Goal: Book appointment/travel/reservation

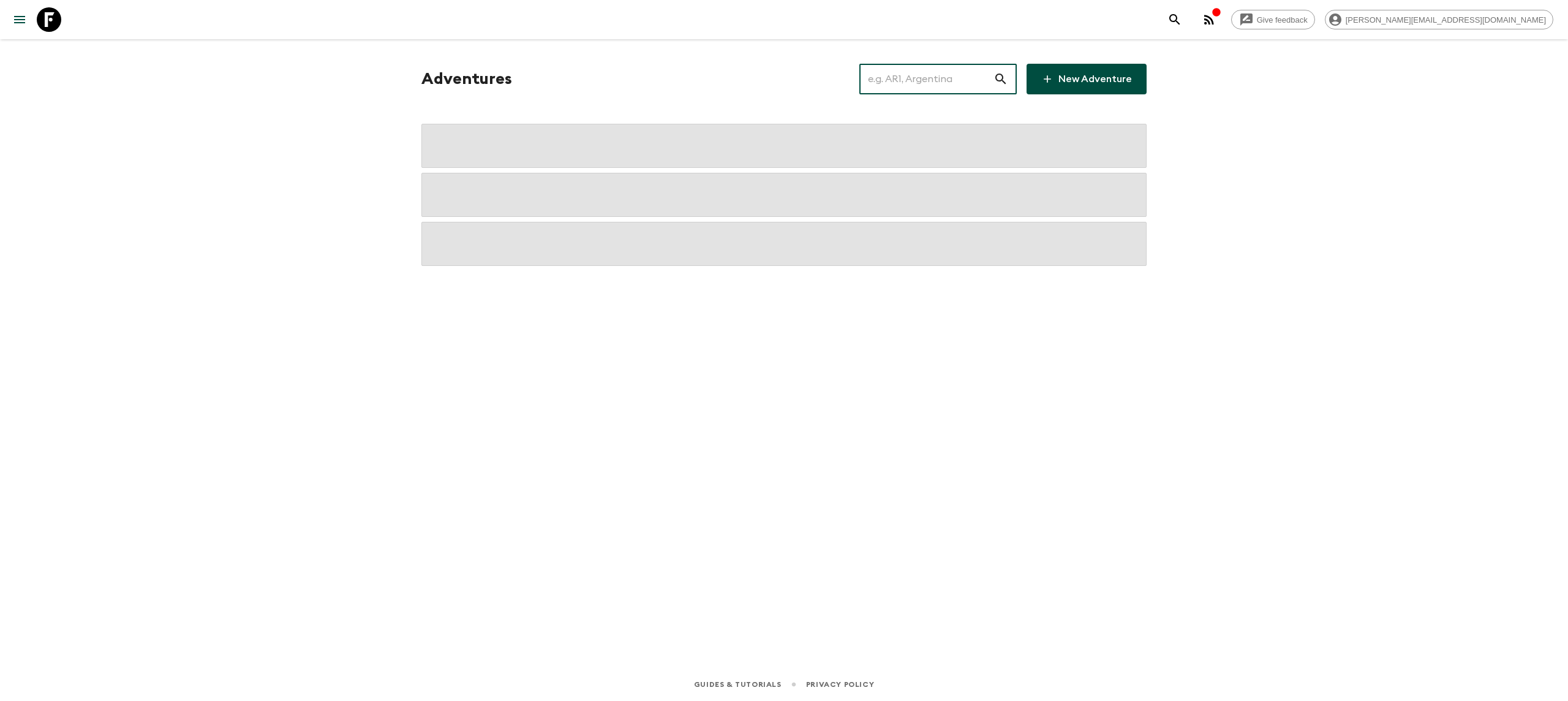
click at [924, 87] on input "text" at bounding box center [926, 79] width 134 height 35
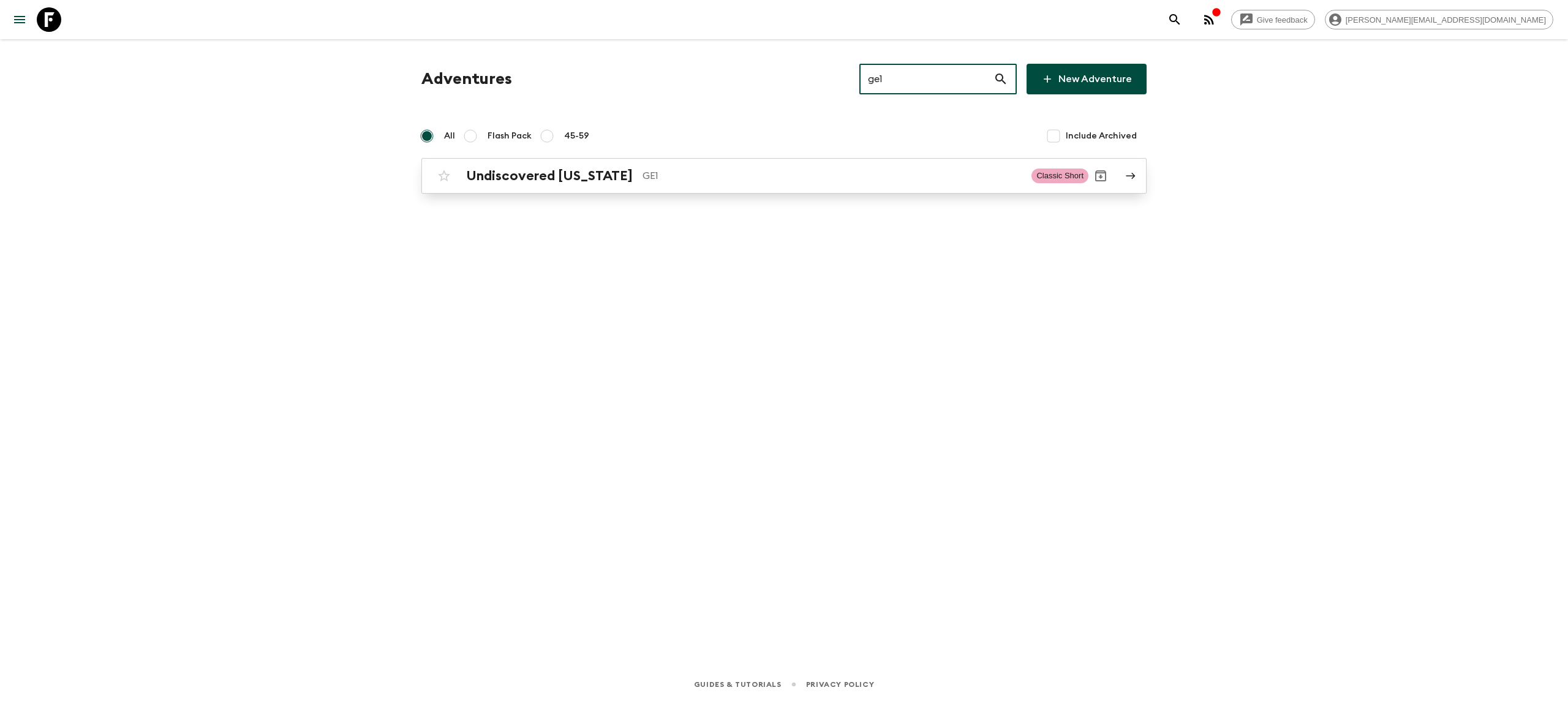
type input "ge1"
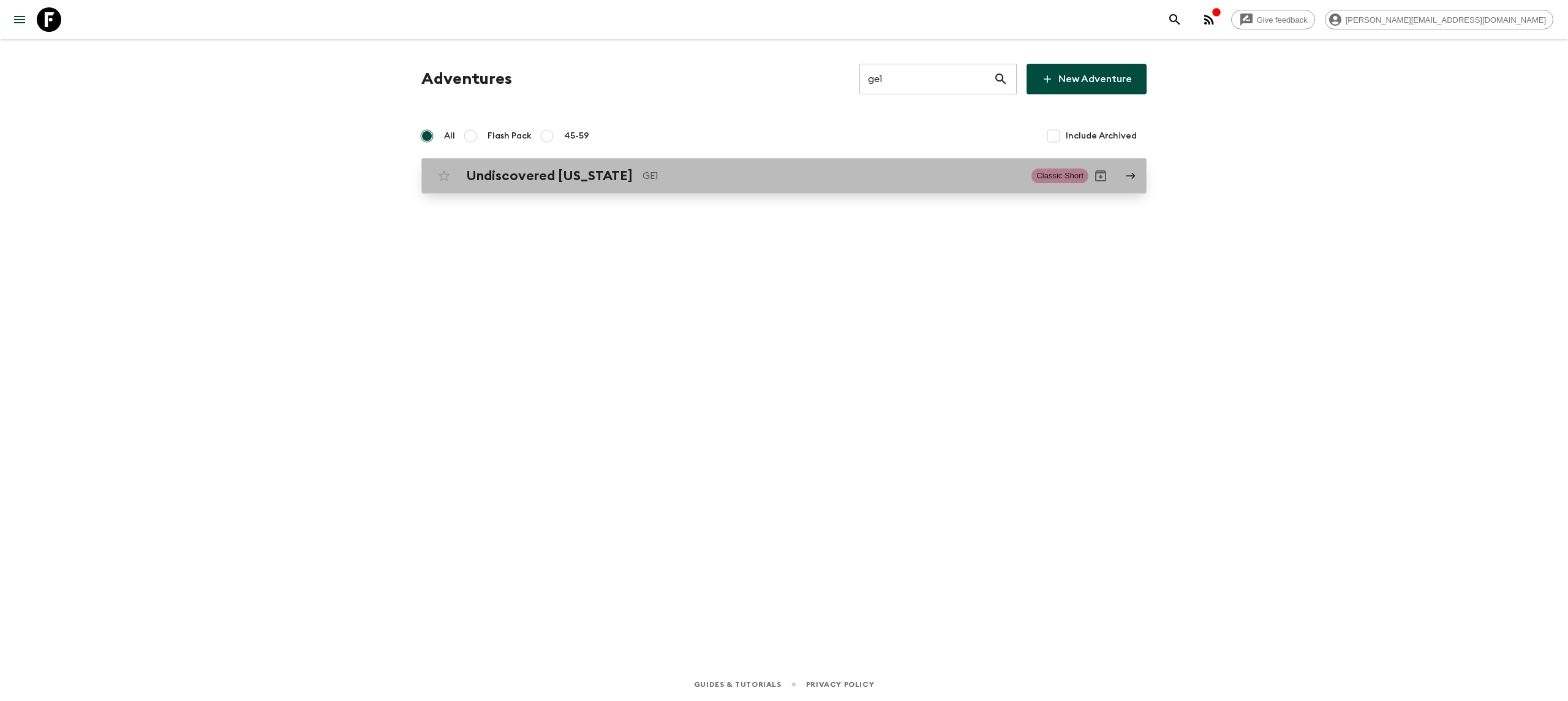
click at [508, 179] on h2 "Undiscovered [US_STATE]" at bounding box center [550, 176] width 166 height 16
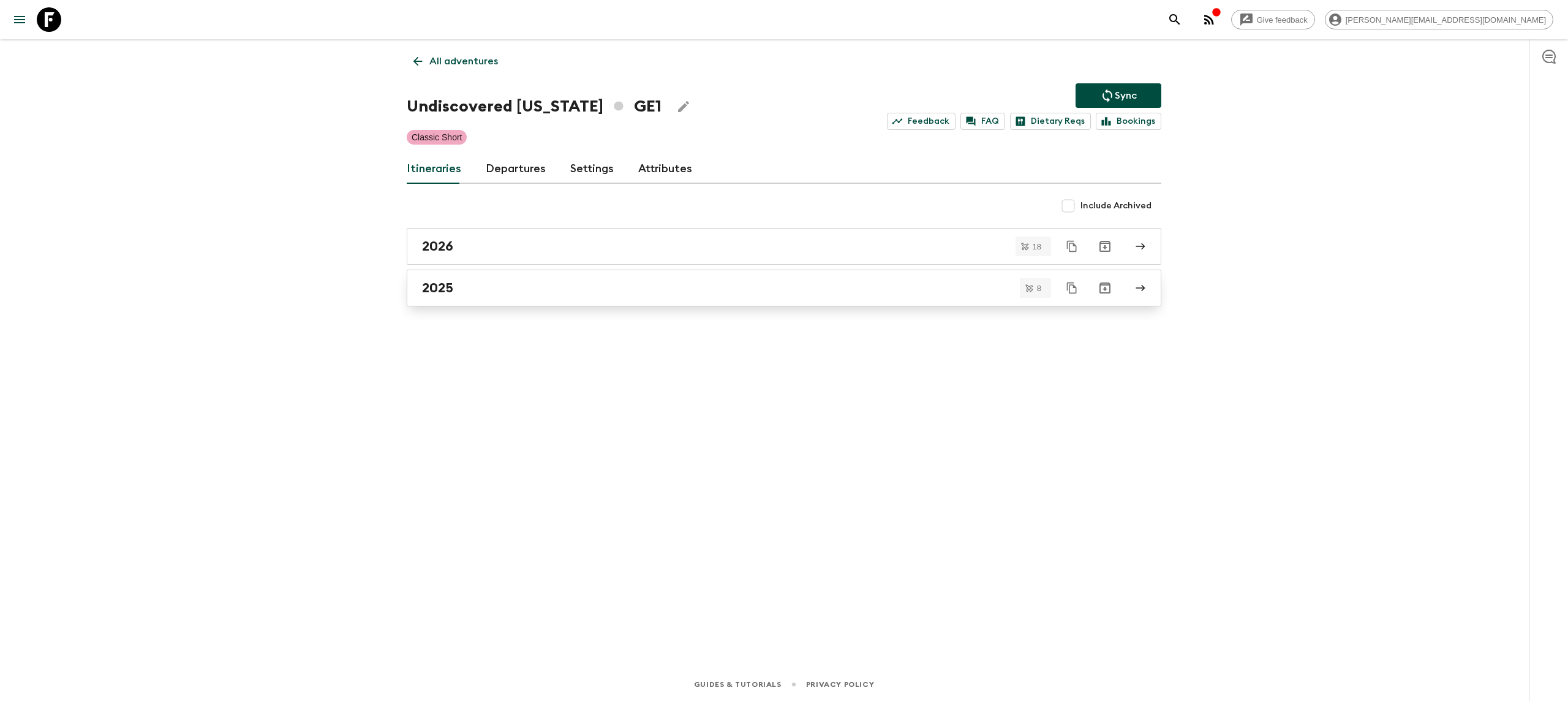
click at [497, 291] on div "2025" at bounding box center [772, 288] width 701 height 16
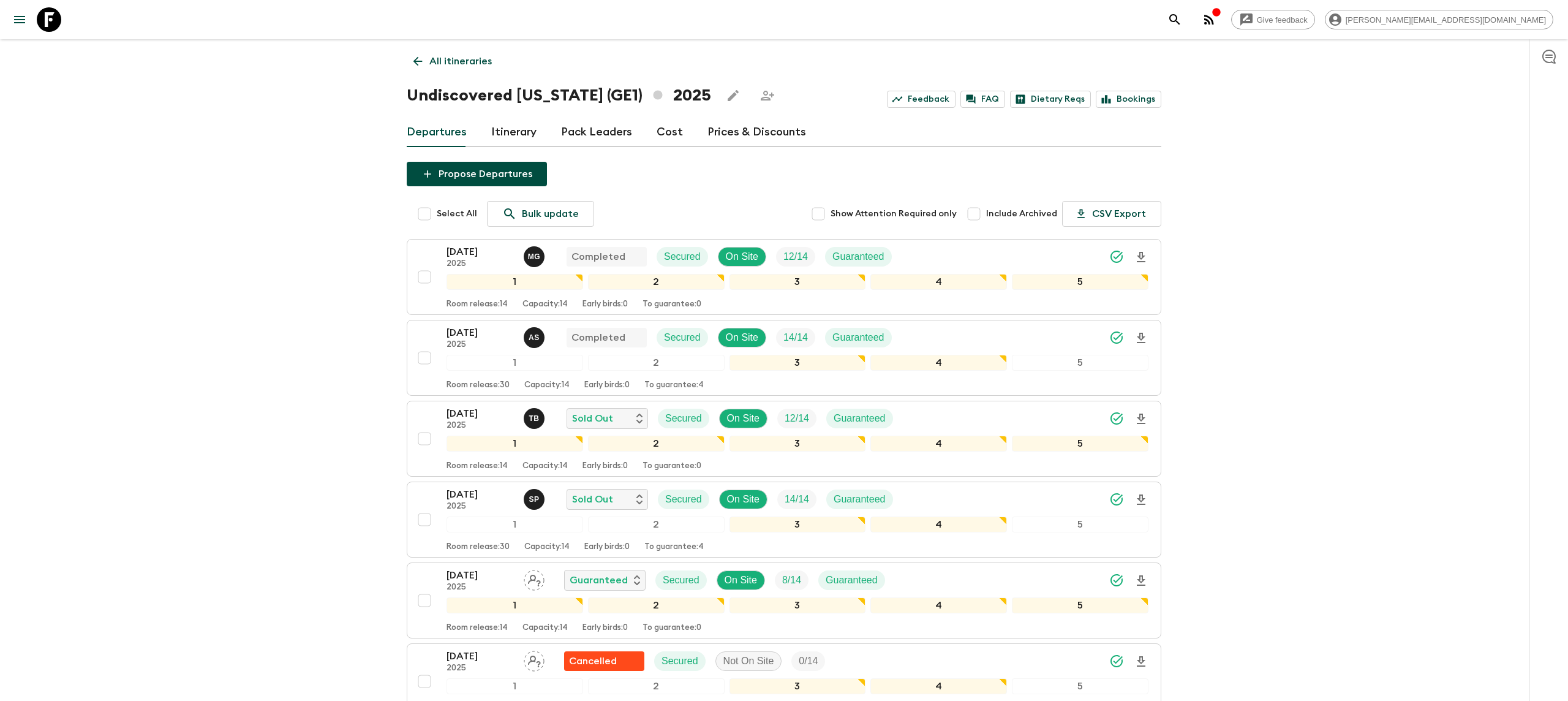
scroll to position [164, 0]
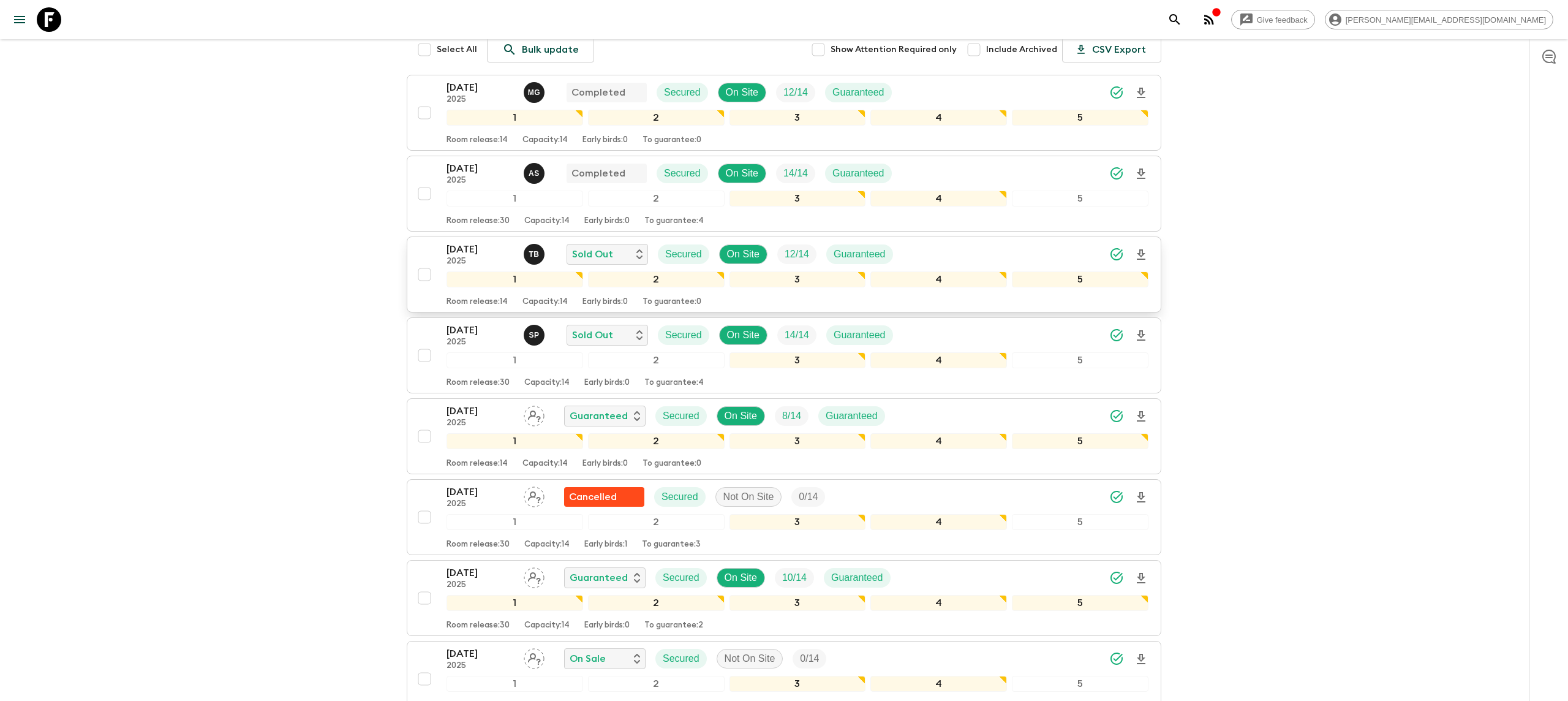
click at [470, 253] on p "[DATE]" at bounding box center [480, 250] width 67 height 15
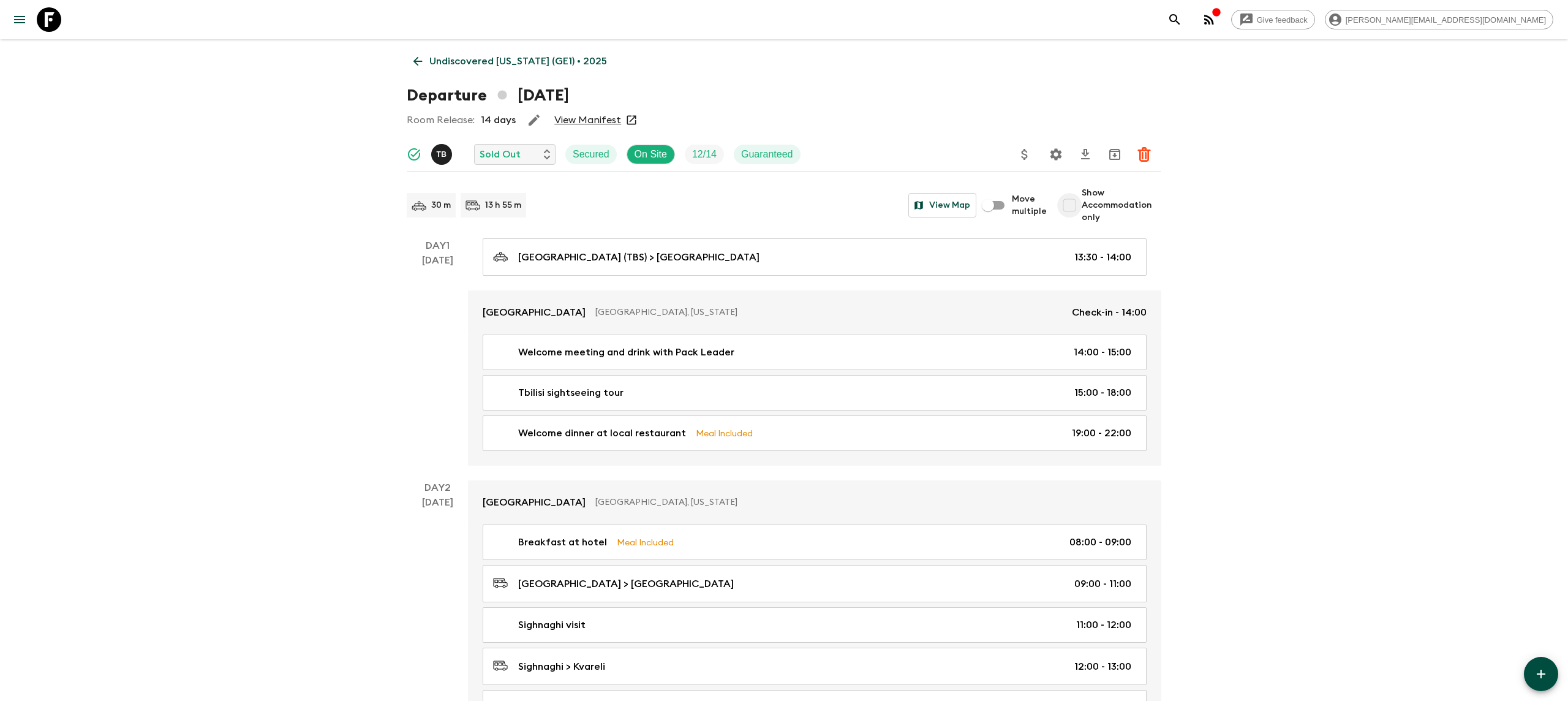
click at [1076, 207] on input "Show Accommodation only" at bounding box center [1070, 205] width 25 height 25
checkbox input "true"
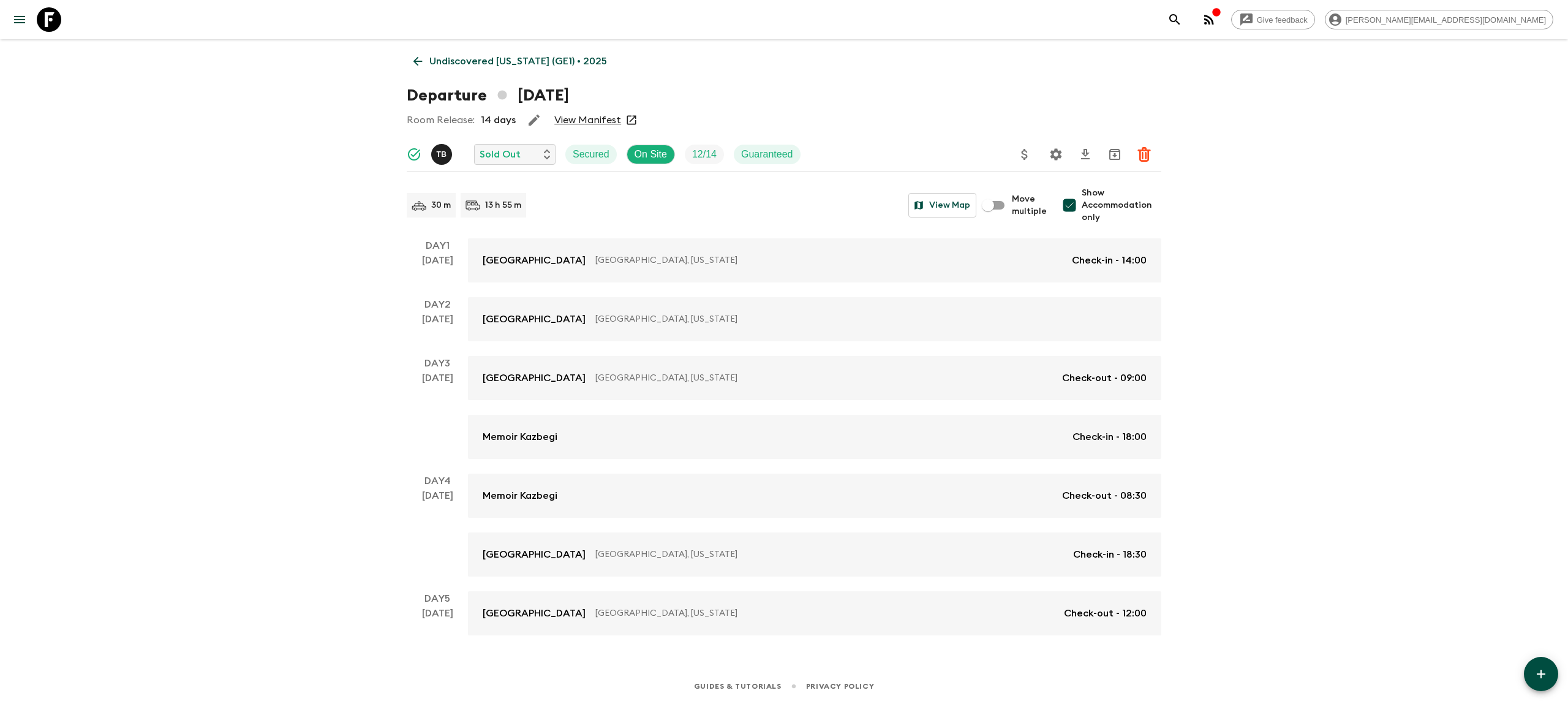
click at [50, 22] on icon at bounding box center [49, 19] width 25 height 25
